Goal: Navigation & Orientation: Find specific page/section

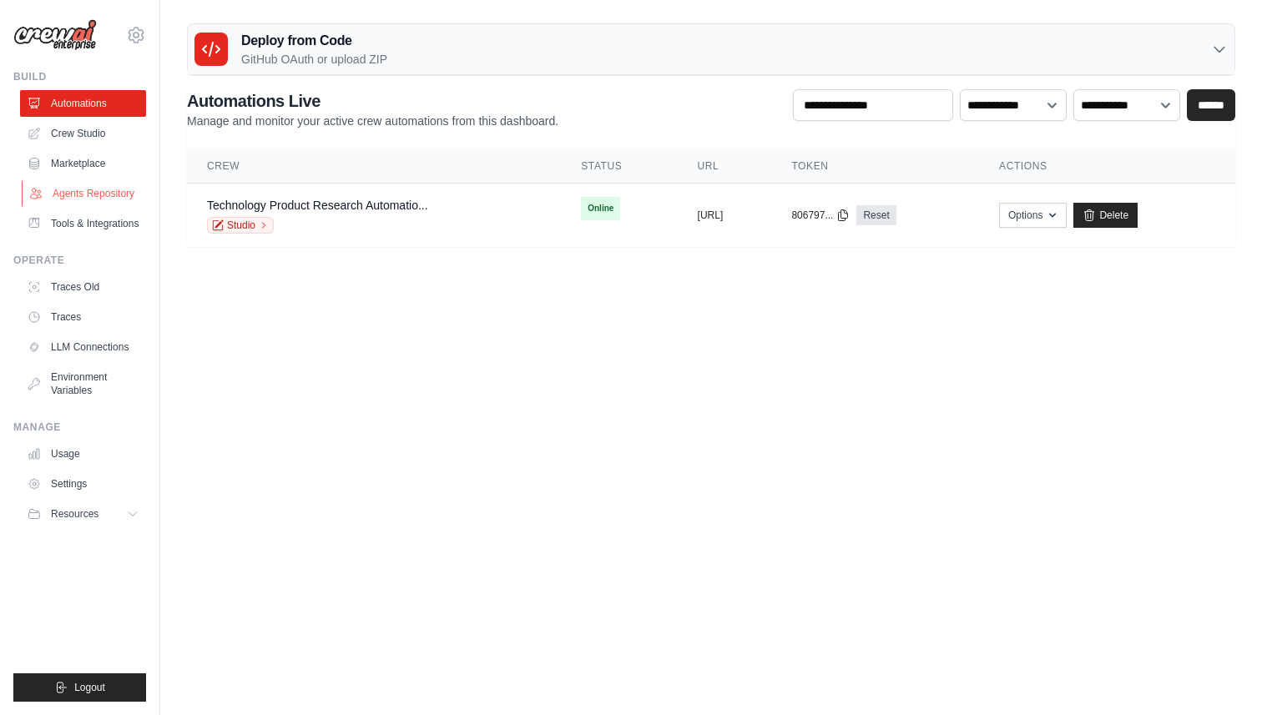
click at [103, 204] on link "Agents Repository" at bounding box center [85, 193] width 126 height 27
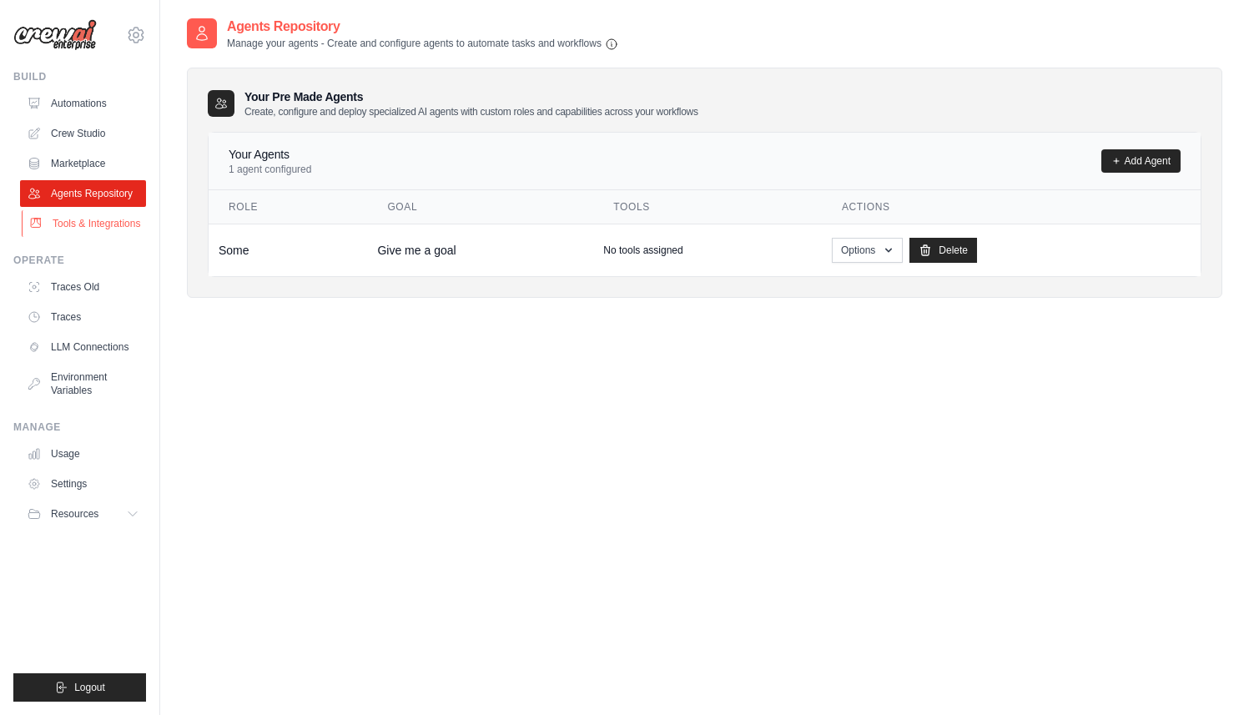
click at [98, 236] on link "Tools & Integrations" at bounding box center [85, 223] width 126 height 27
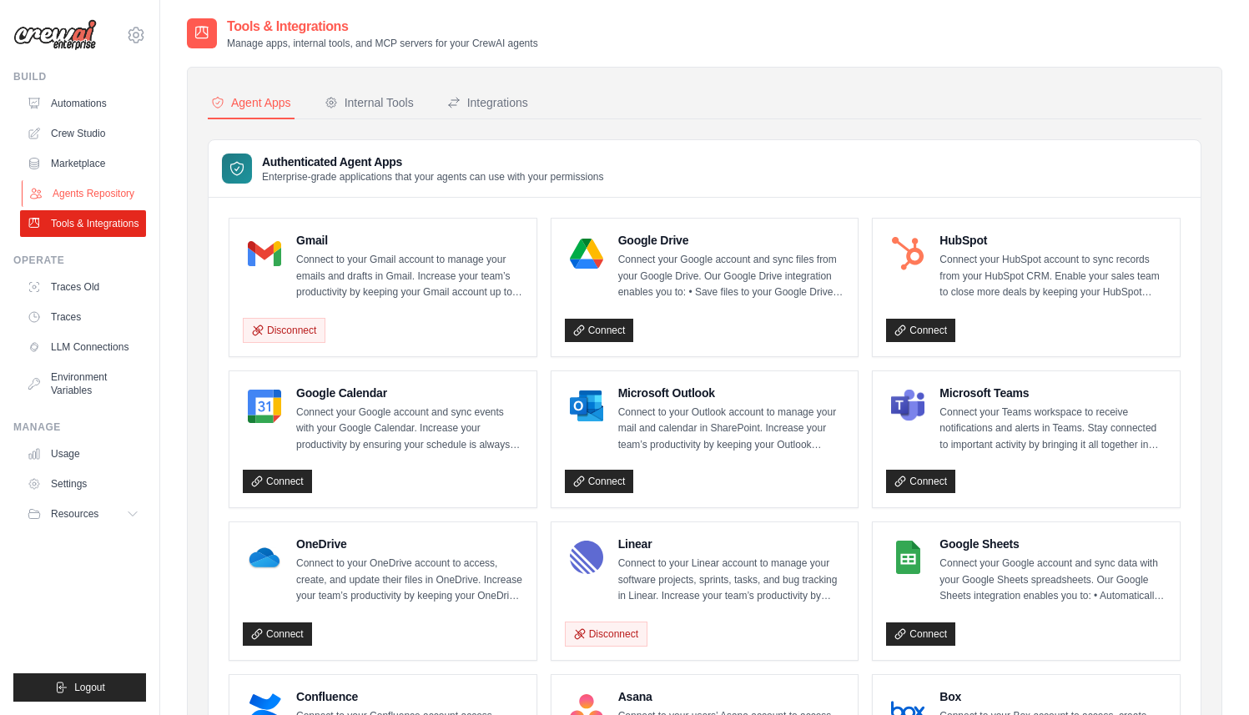
click at [101, 198] on link "Agents Repository" at bounding box center [85, 193] width 126 height 27
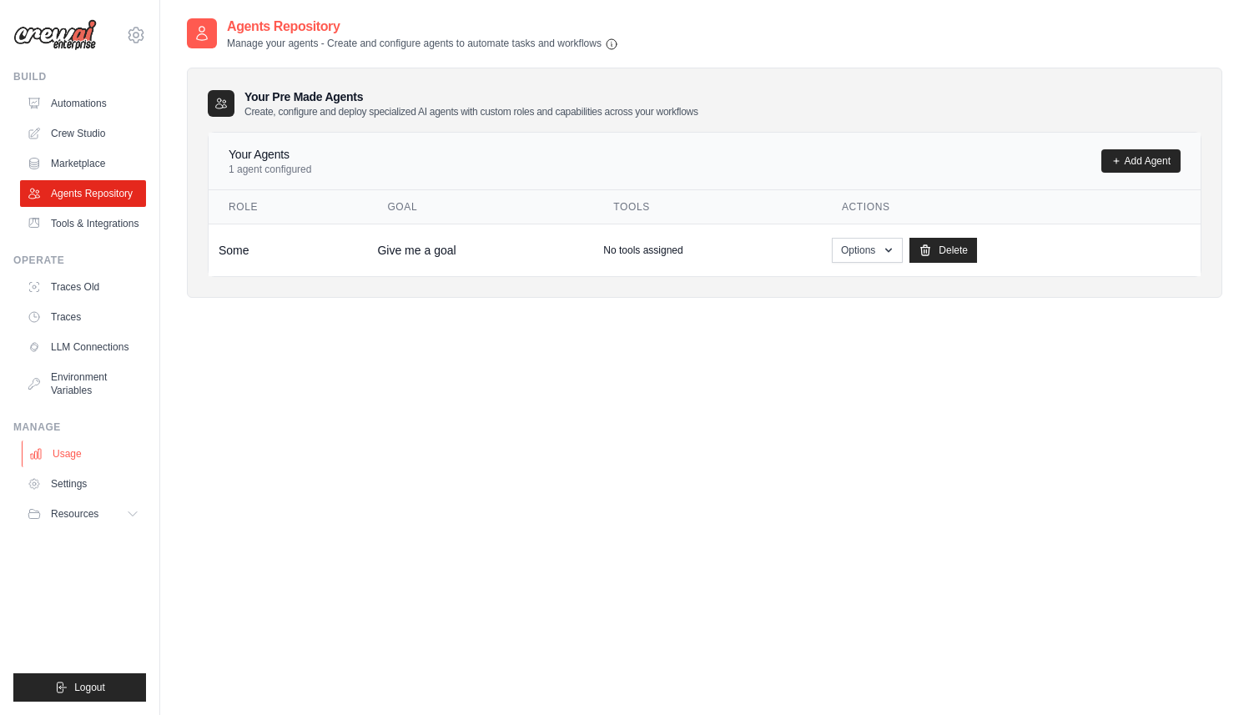
click at [96, 462] on link "Usage" at bounding box center [85, 454] width 126 height 27
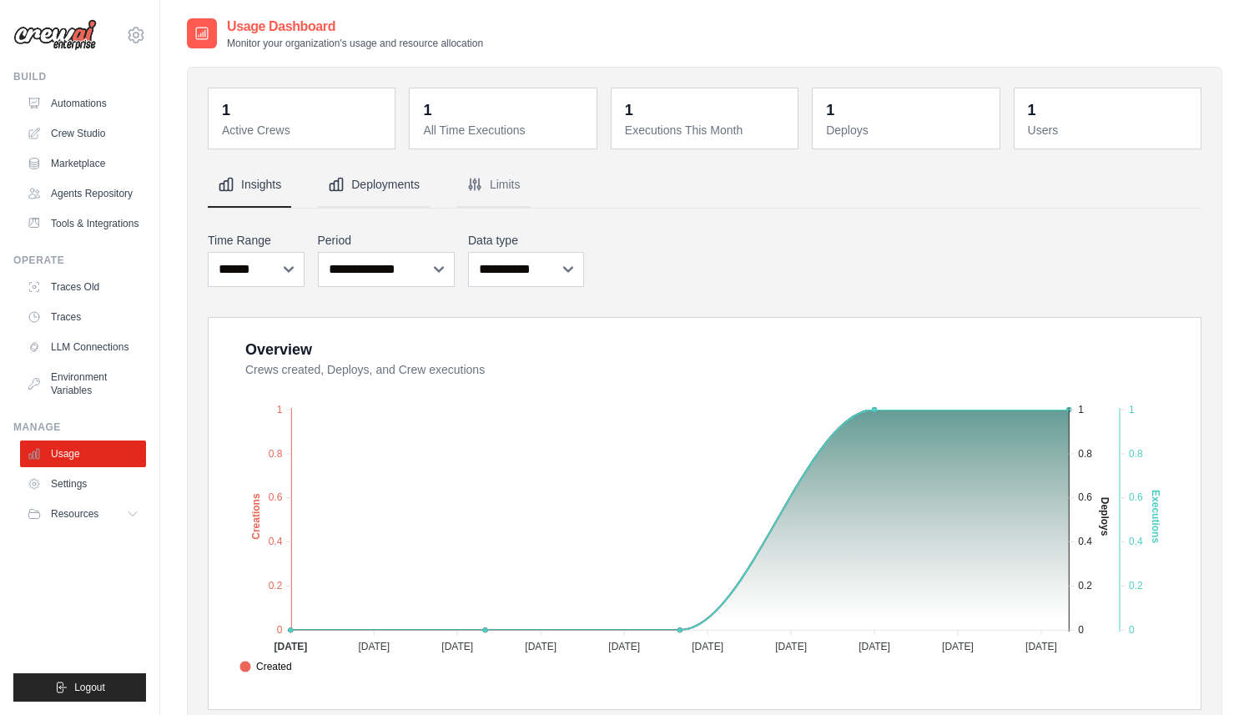
click at [386, 191] on button "Deployments" at bounding box center [374, 185] width 112 height 45
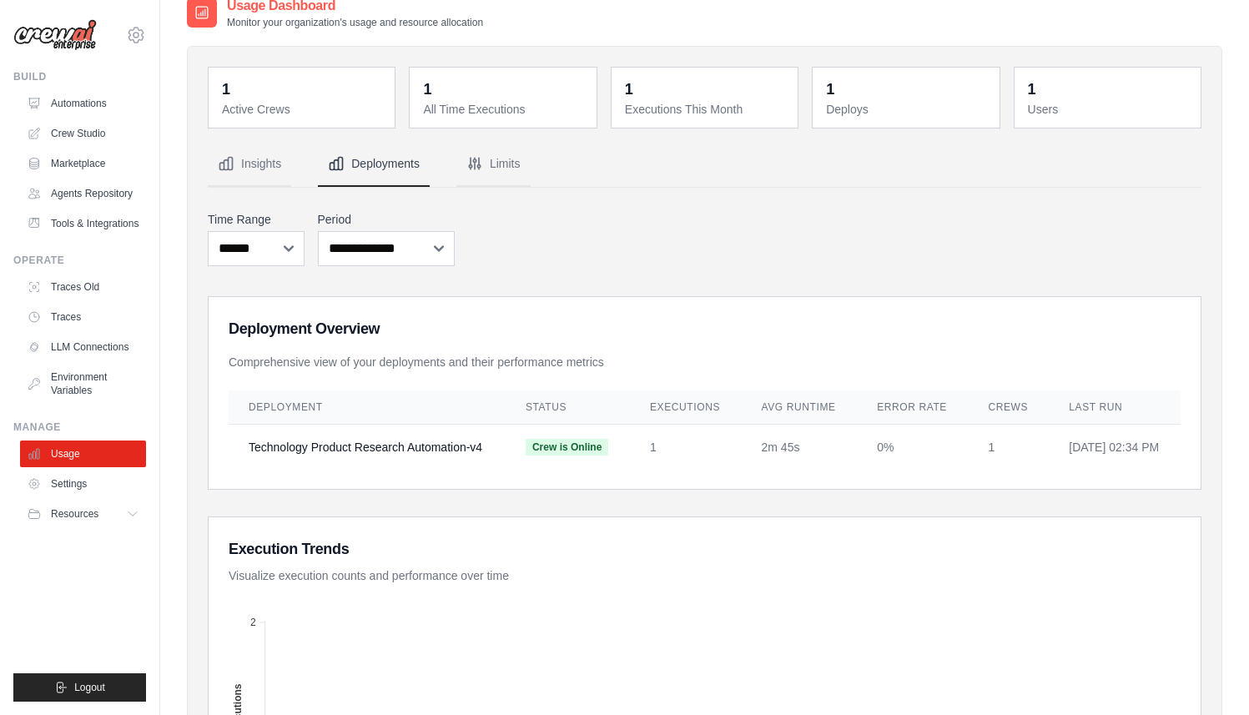
scroll to position [86, 0]
